Goal: Information Seeking & Learning: Check status

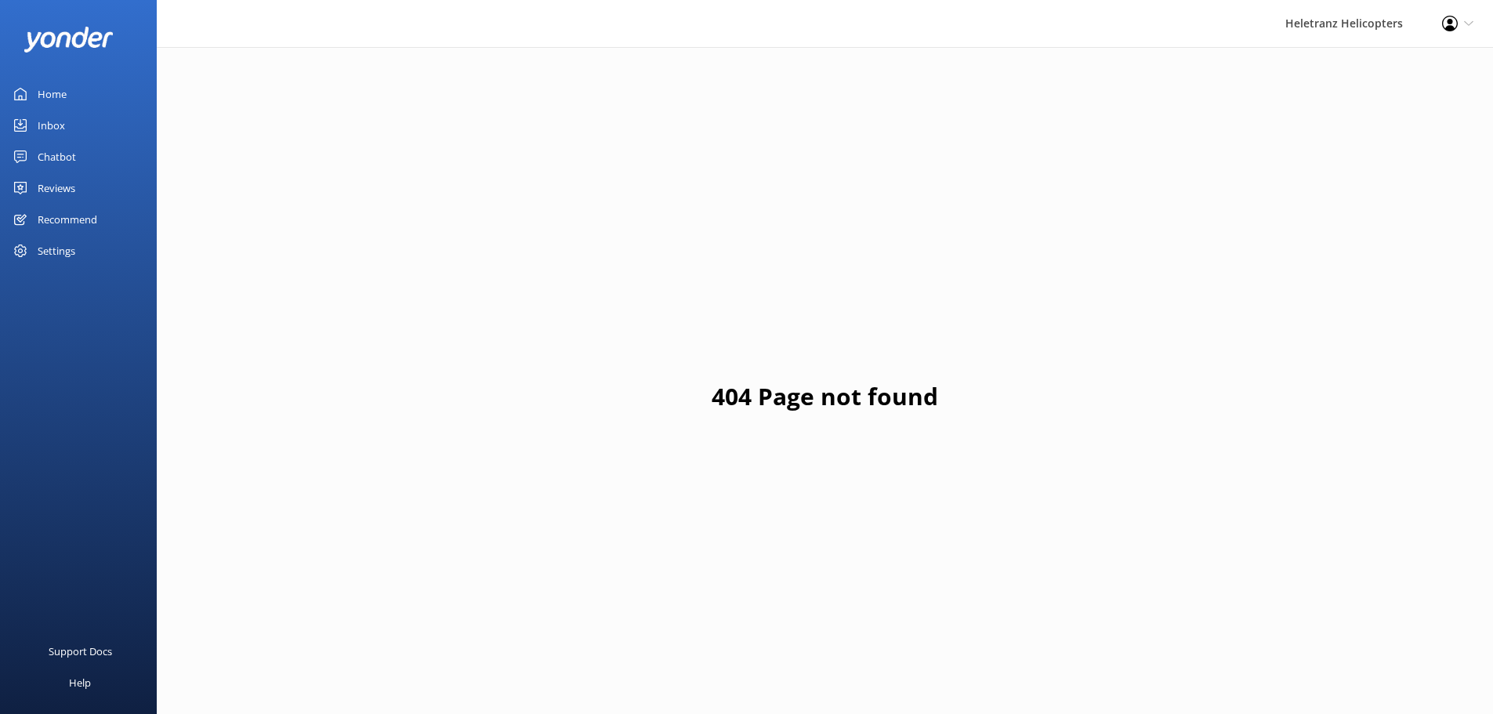
click at [111, 156] on link "Chatbot" at bounding box center [78, 156] width 157 height 31
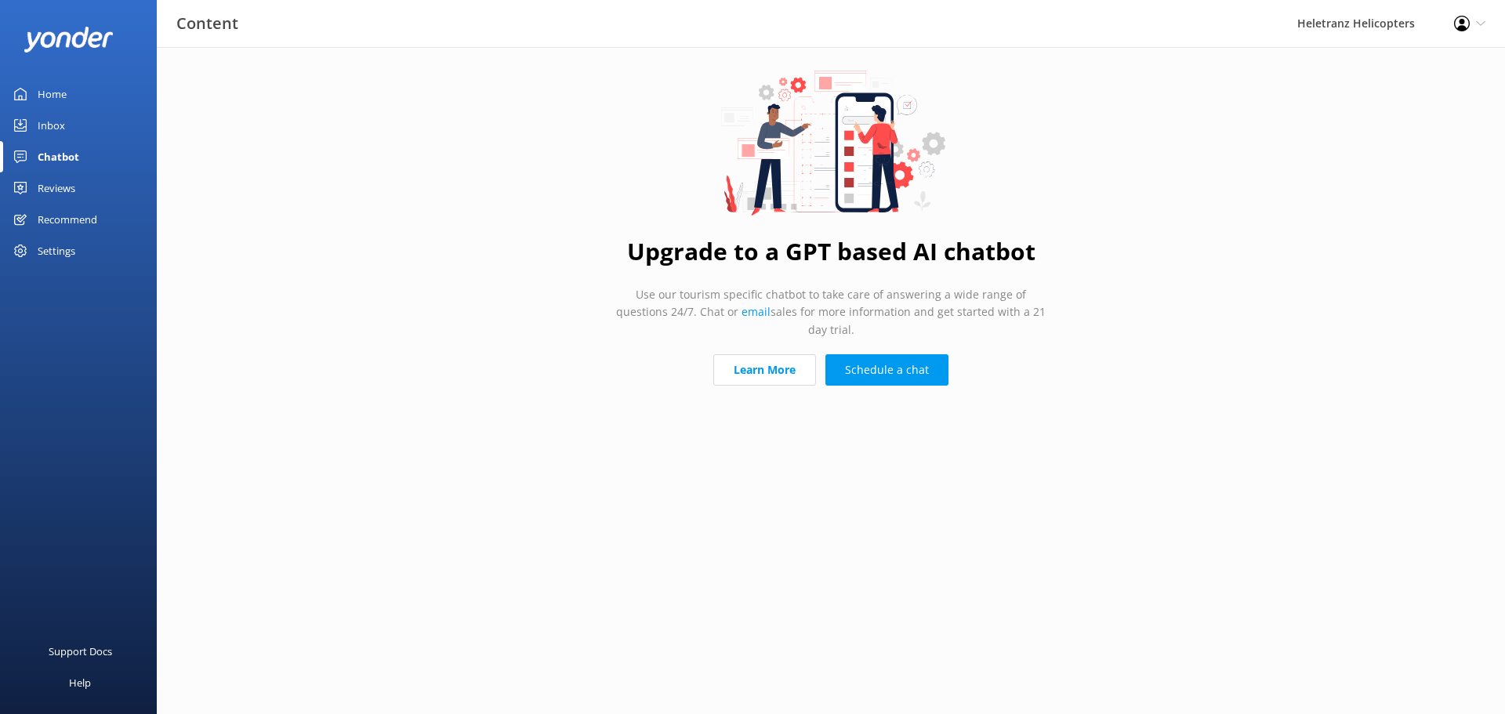
click at [74, 183] on div "Reviews" at bounding box center [57, 187] width 38 height 31
